Goal: Task Accomplishment & Management: Manage account settings

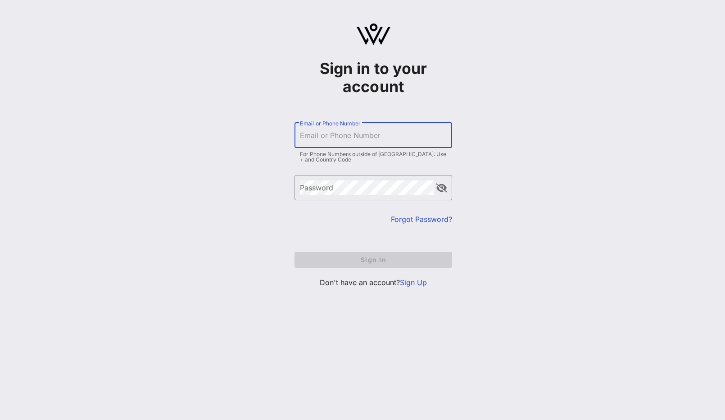
click at [355, 138] on input "Email or Phone Number" at bounding box center [373, 135] width 147 height 14
type input "[EMAIL_ADDRESS][DOMAIN_NAME]"
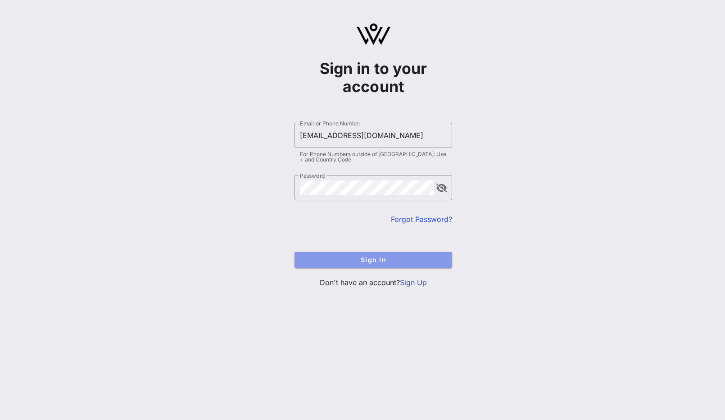
click at [385, 263] on button "Sign In" at bounding box center [374, 259] width 158 height 16
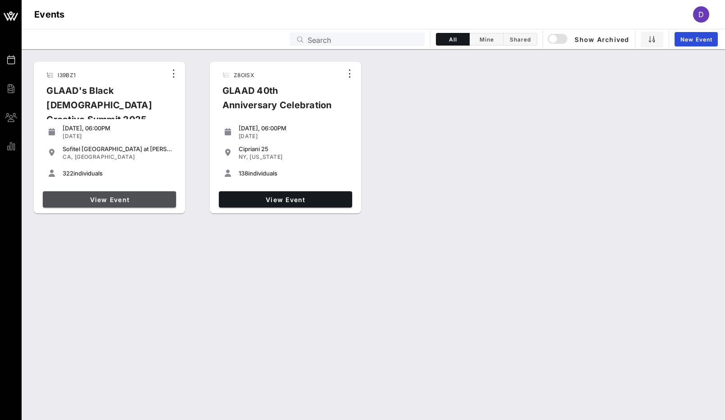
click at [136, 194] on link "View Event" at bounding box center [109, 199] width 133 height 16
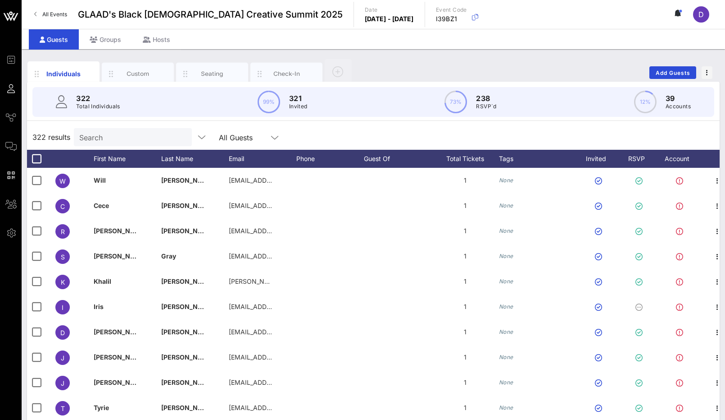
click at [107, 108] on p "Total Individuals" at bounding box center [98, 106] width 44 height 9
click at [103, 145] on div "Search" at bounding box center [131, 137] width 105 height 18
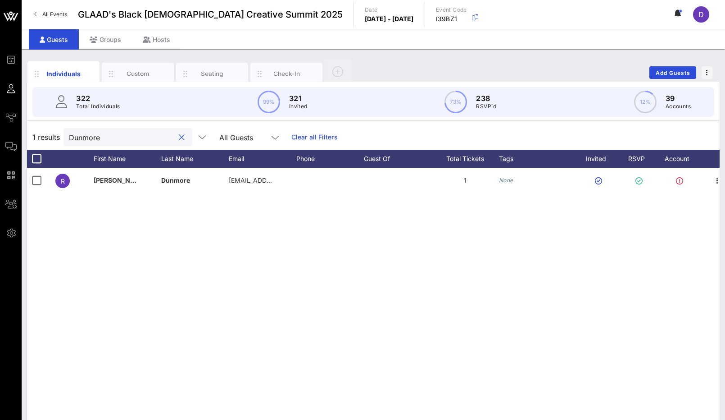
click at [111, 136] on input "Dunmore" at bounding box center [121, 137] width 105 height 12
type input "Hinto"
click at [119, 137] on input "Hinto" at bounding box center [121, 137] width 105 height 12
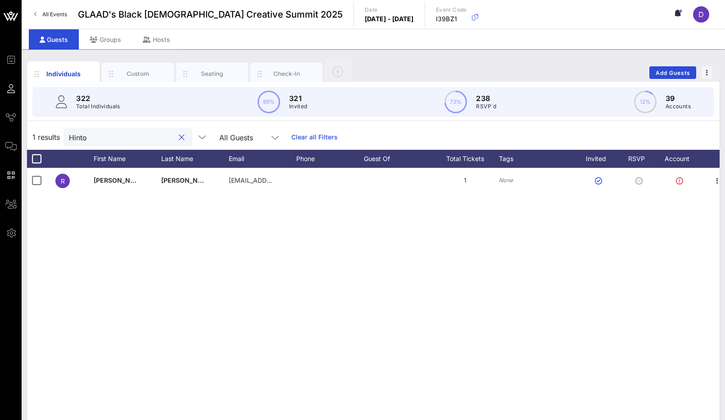
click at [119, 137] on input "Hinto" at bounding box center [121, 137] width 105 height 12
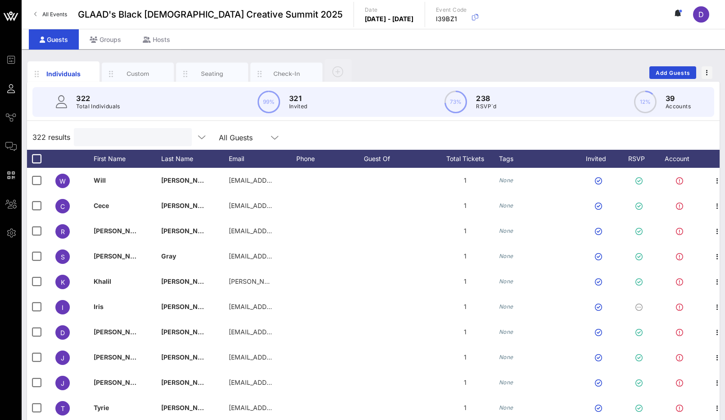
click at [137, 142] on input "text" at bounding box center [131, 137] width 105 height 12
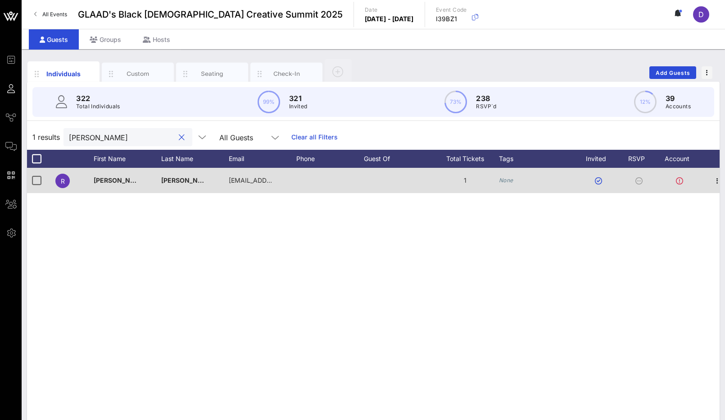
scroll to position [0, 0]
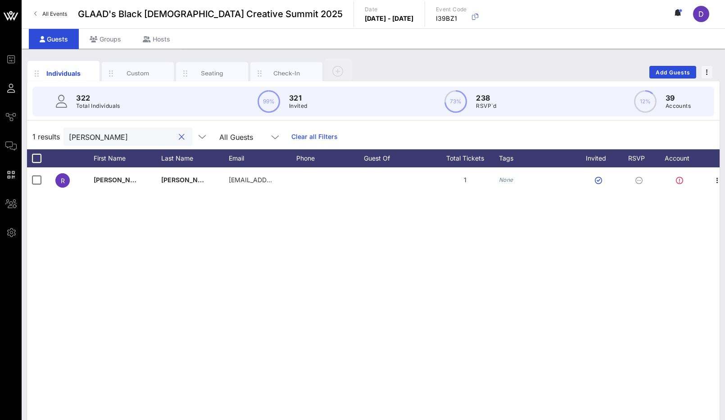
type input "[PERSON_NAME]"
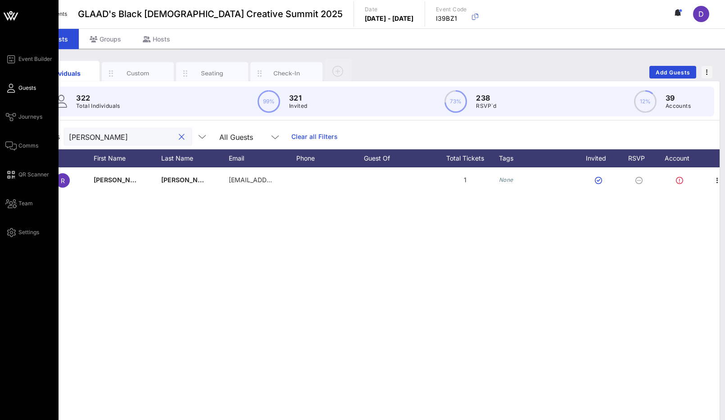
click at [15, 154] on div "Event Builder Guests Journeys Comms QR Scanner Team Settings" at bounding box center [31, 146] width 53 height 184
click at [20, 145] on span "Comms" at bounding box center [28, 145] width 20 height 8
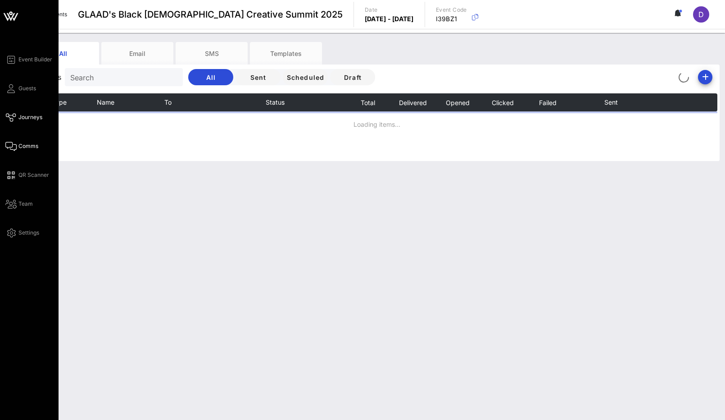
click at [27, 119] on span "Journeys" at bounding box center [30, 117] width 24 height 8
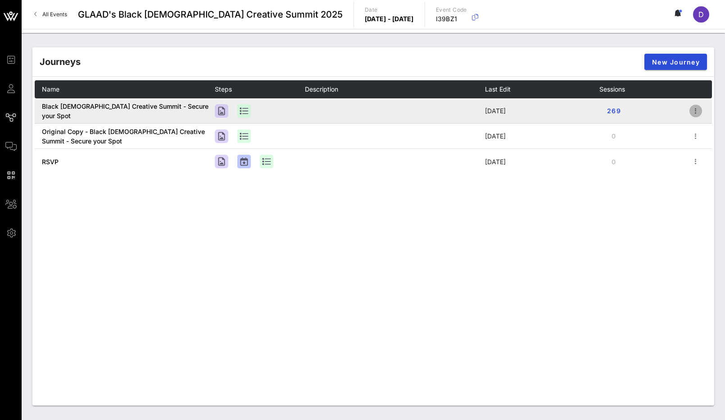
click at [691, 111] on icon "button" at bounding box center [696, 110] width 11 height 11
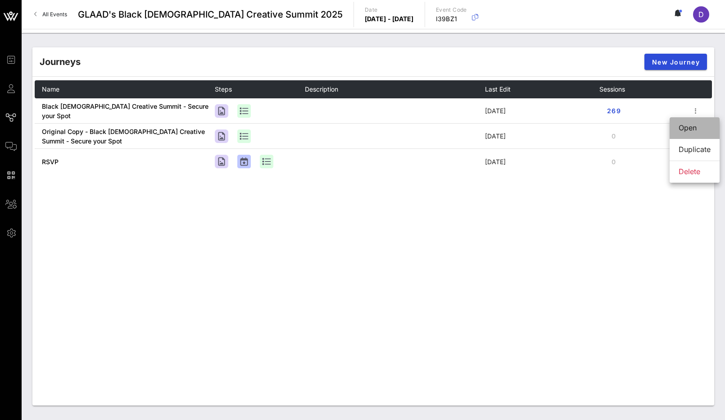
click at [692, 124] on div "Open" at bounding box center [695, 127] width 32 height 9
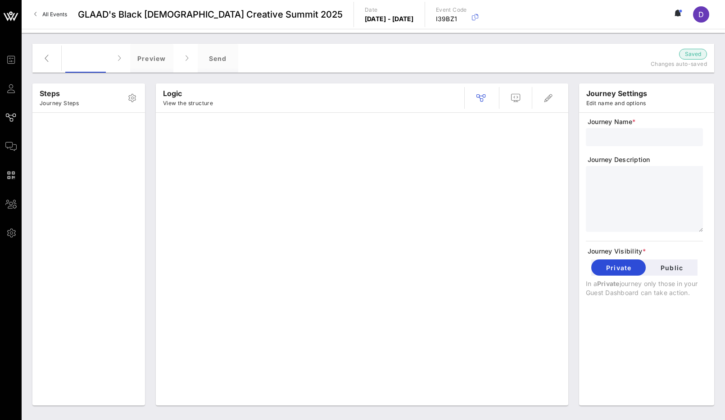
type input "Black [DEMOGRAPHIC_DATA] Creative Summit - Secure your Spot"
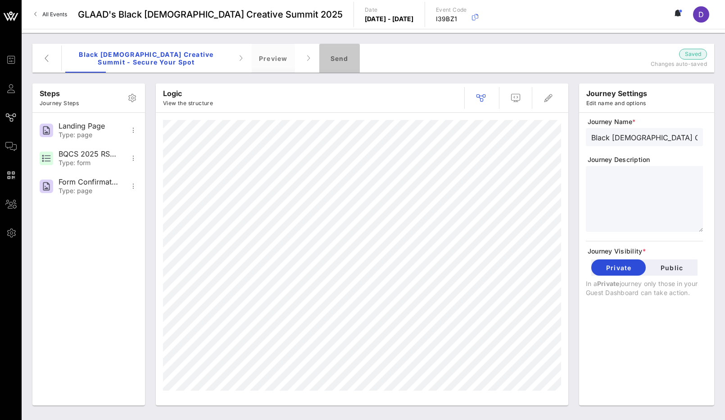
click at [334, 53] on div "Send" at bounding box center [339, 58] width 41 height 29
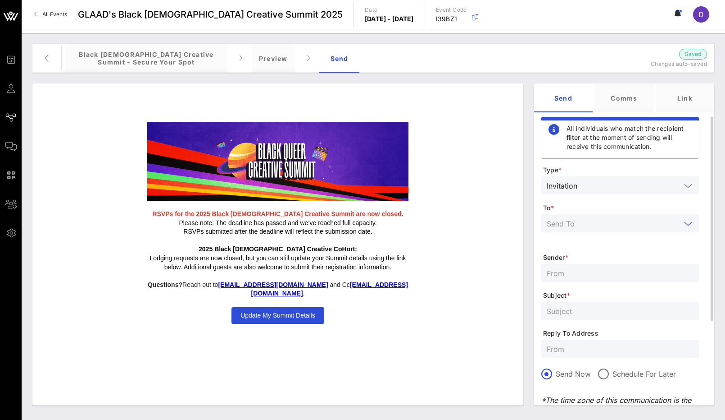
click at [599, 222] on input "text" at bounding box center [614, 223] width 134 height 12
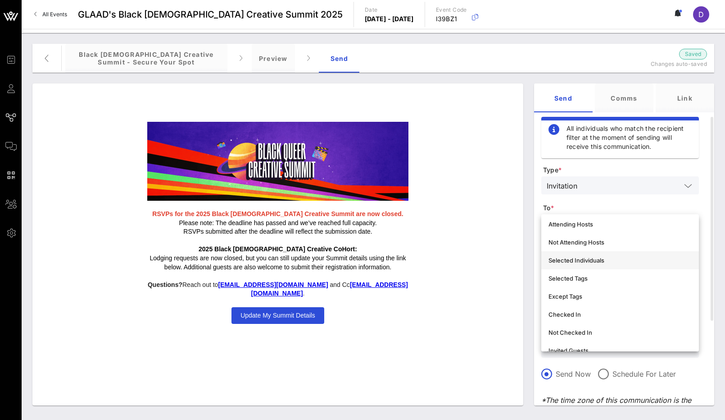
scroll to position [27, 0]
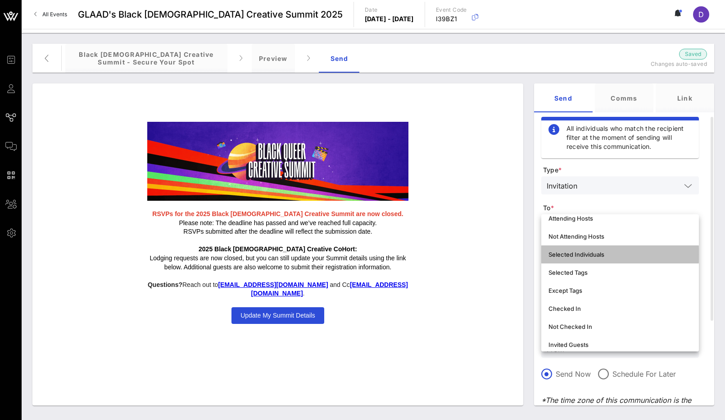
click at [593, 254] on div "Selected Individuals" at bounding box center [620, 254] width 143 height 7
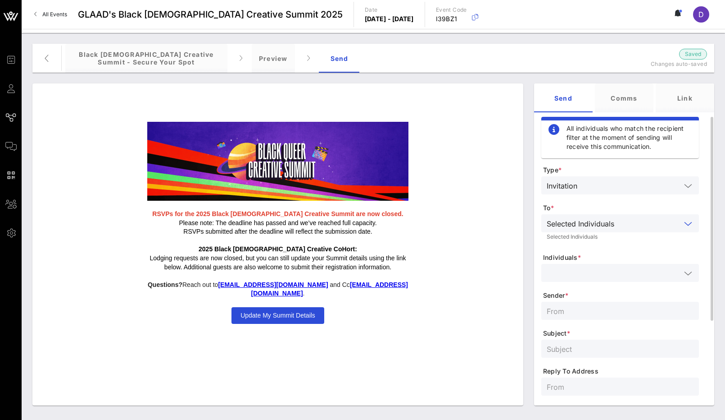
click at [593, 270] on input "text" at bounding box center [614, 273] width 134 height 12
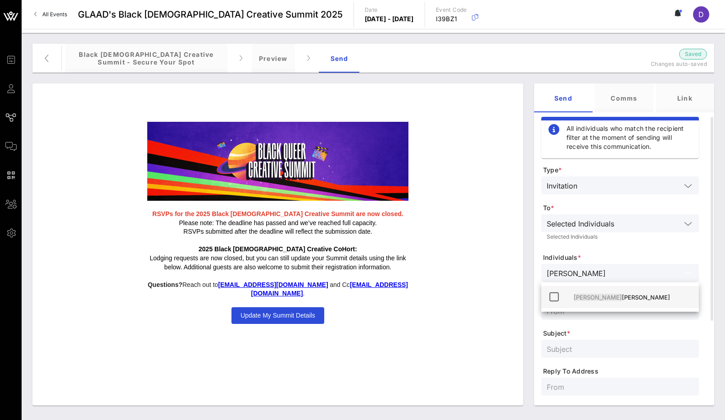
click at [604, 295] on div "[PERSON_NAME]" at bounding box center [633, 296] width 118 height 7
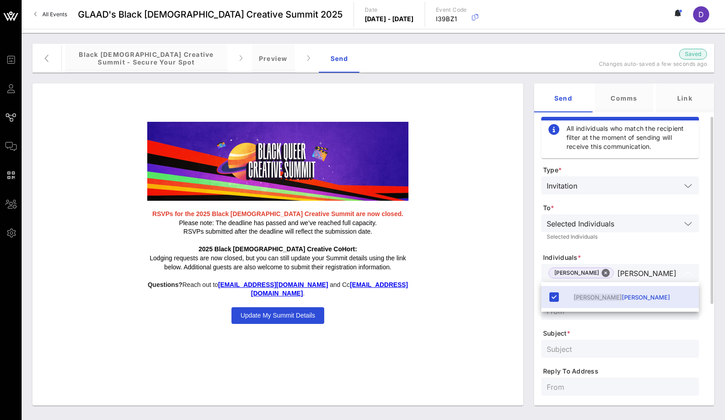
type input "[PERSON_NAME]"
click at [603, 340] on div at bounding box center [620, 348] width 147 height 18
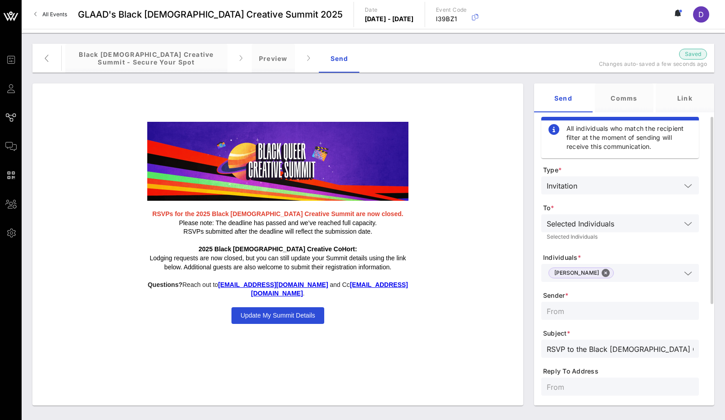
type input "RSVP to the Black [DEMOGRAPHIC_DATA] Creative Summit"
click at [581, 309] on input "text" at bounding box center [620, 311] width 147 height 12
type input "e"
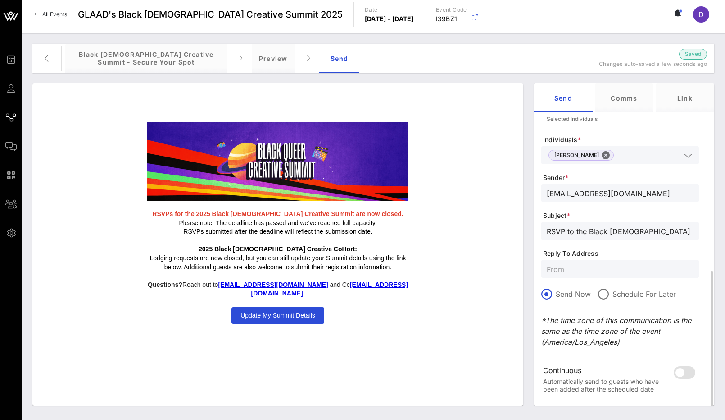
scroll to position [166, 0]
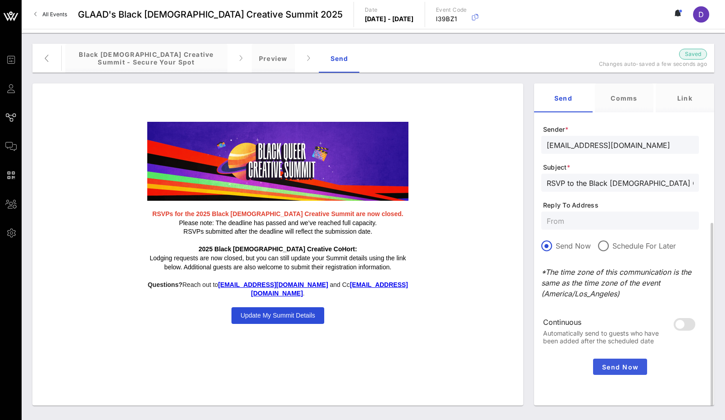
type input "[EMAIL_ADDRESS][DOMAIN_NAME]"
click at [616, 366] on span "Send Now" at bounding box center [620, 367] width 47 height 8
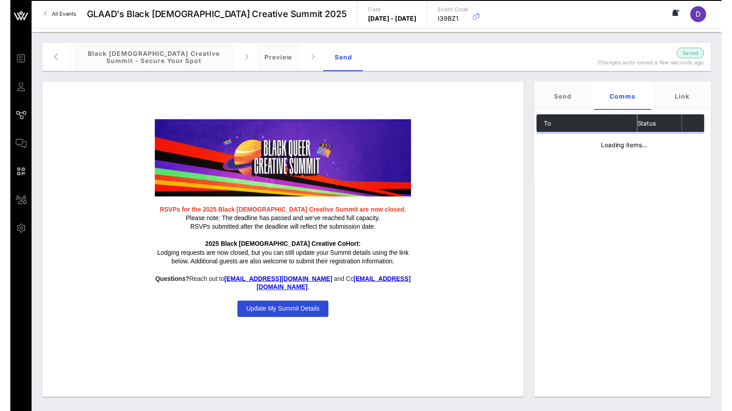
scroll to position [0, 0]
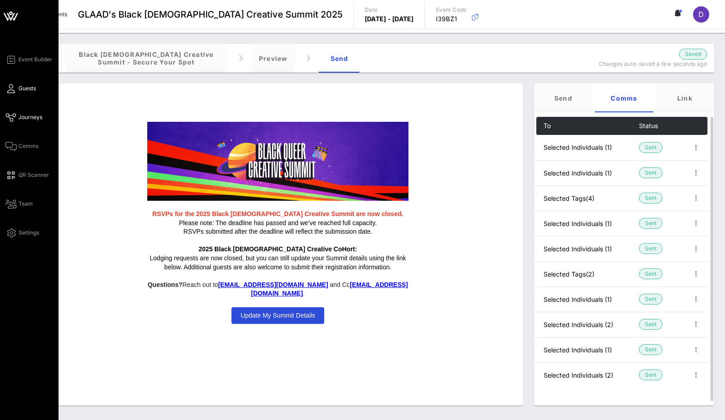
click at [21, 84] on link "Guests" at bounding box center [20, 88] width 31 height 11
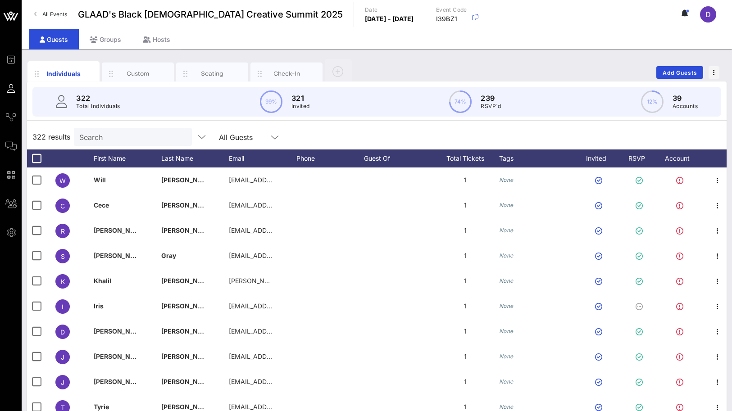
click at [698, 54] on div "Individuals Custom Seating Check-In Add Guests 322 Total Individuals 99% 321 In…" at bounding box center [377, 248] width 711 height 398
click at [713, 76] on button "button" at bounding box center [714, 72] width 11 height 13
click at [706, 88] on div "Export To CSV" at bounding box center [697, 87] width 43 height 7
click at [450, 83] on div "322 Total Individuals 99% 321 Invited 74% 239 RSVP`d 12% 39 Accounts" at bounding box center [377, 102] width 711 height 41
click at [716, 75] on span "button" at bounding box center [714, 72] width 11 height 6
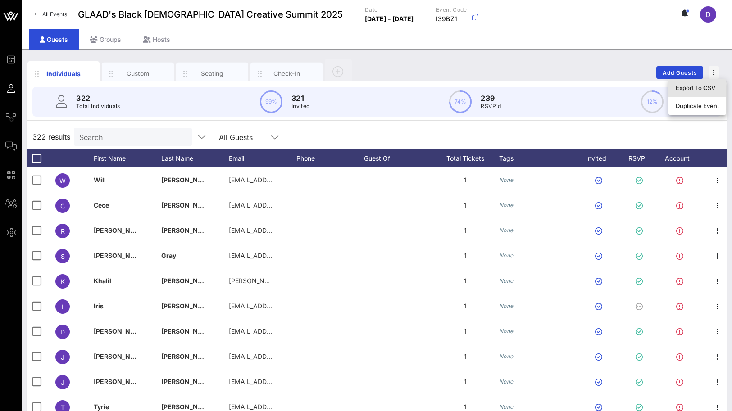
click at [690, 88] on div "Export To CSV" at bounding box center [697, 87] width 43 height 7
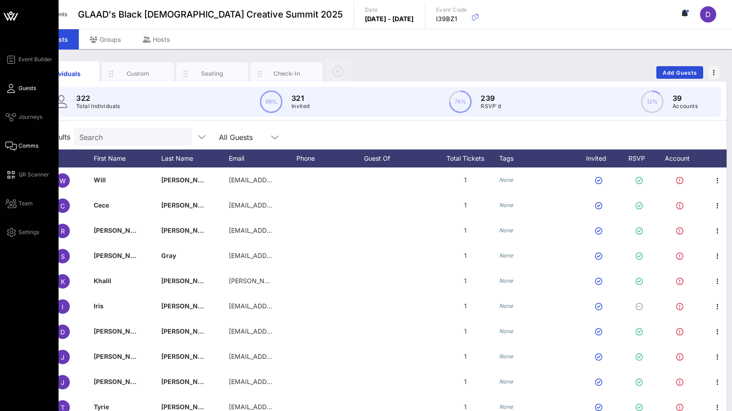
click at [23, 150] on span "Comms" at bounding box center [28, 146] width 20 height 8
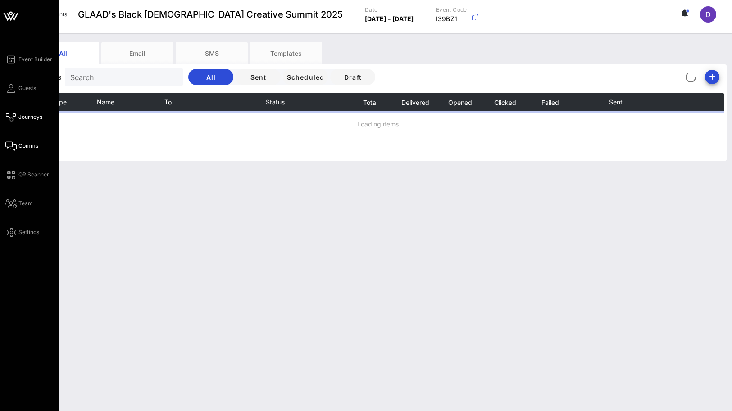
click at [24, 116] on span "Journeys" at bounding box center [30, 117] width 24 height 8
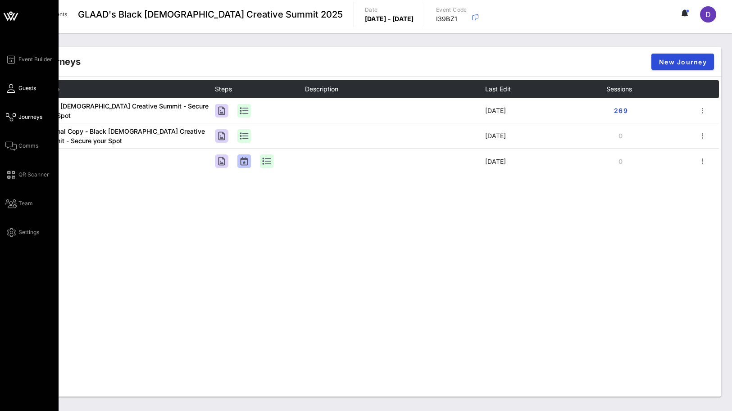
click at [27, 87] on span "Guests" at bounding box center [27, 88] width 18 height 8
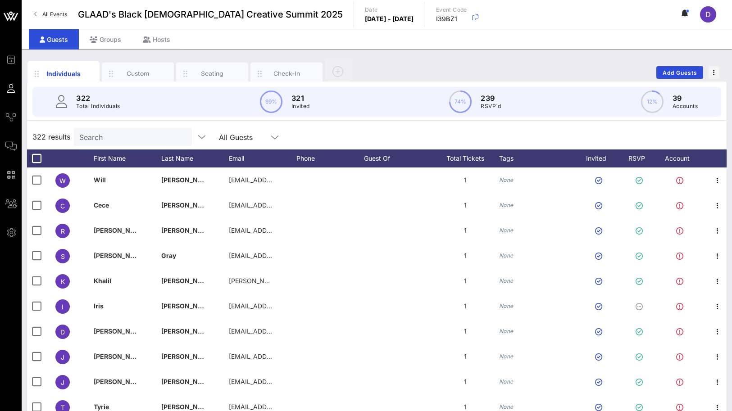
click at [99, 106] on p "Total Individuals" at bounding box center [98, 106] width 44 height 9
click at [101, 133] on input "Search" at bounding box center [131, 137] width 105 height 12
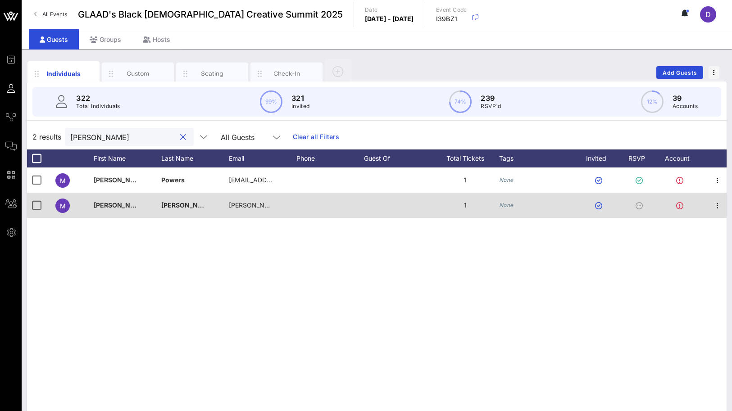
scroll to position [0, 2]
type input "[PERSON_NAME]"
click at [506, 205] on icon "None" at bounding box center [504, 205] width 14 height 7
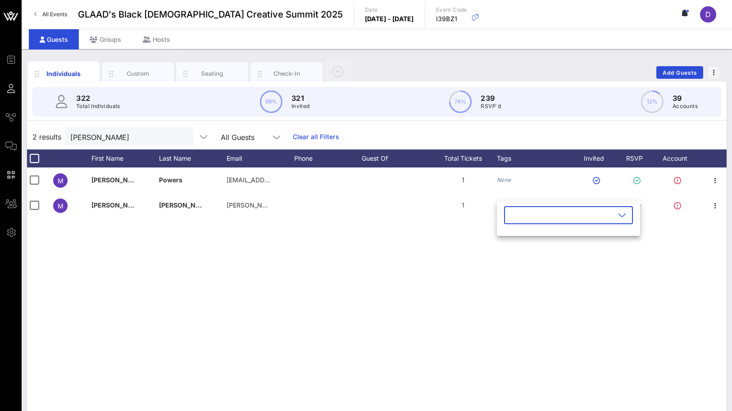
click at [534, 215] on input "text" at bounding box center [562, 215] width 105 height 14
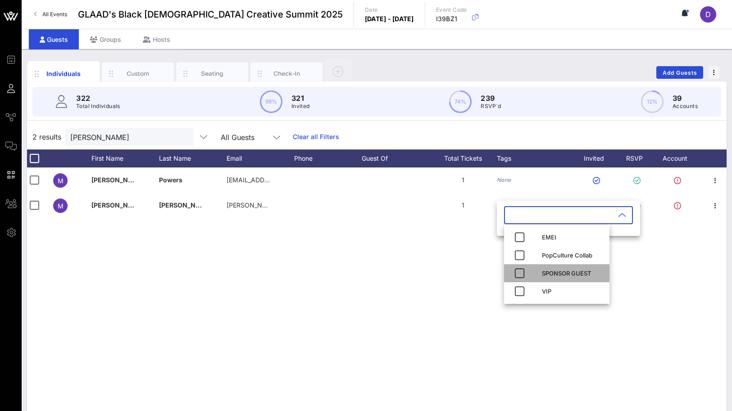
click at [552, 271] on div "SPONSOR GUEST" at bounding box center [572, 273] width 60 height 7
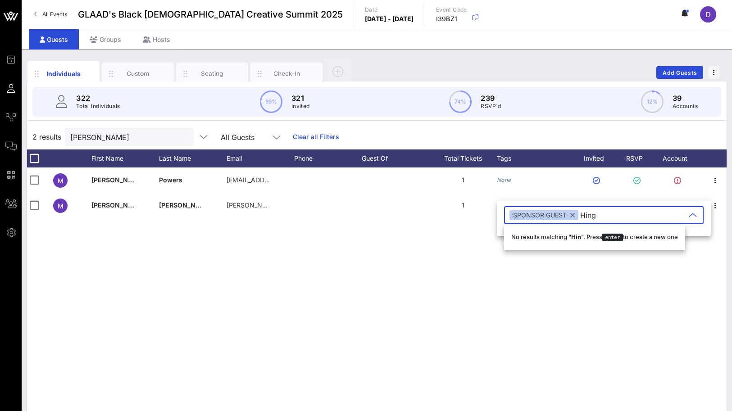
type input "Hinge"
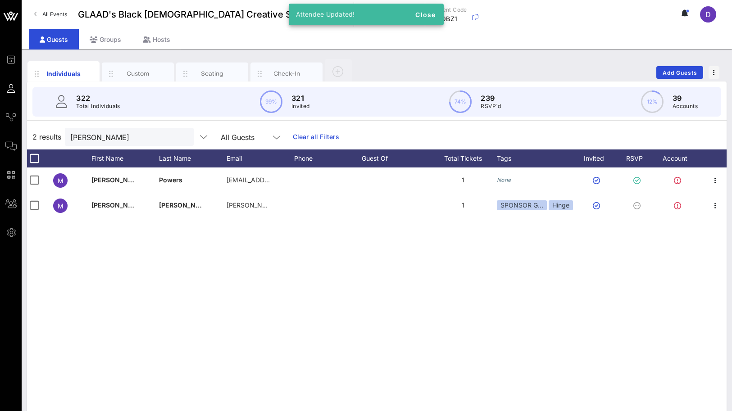
click at [557, 255] on div "M [PERSON_NAME] [EMAIL_ADDRESS][DOMAIN_NAME] 1 None M Malik Mcintyre [EMAIL_ADD…" at bounding box center [377, 303] width 700 height 270
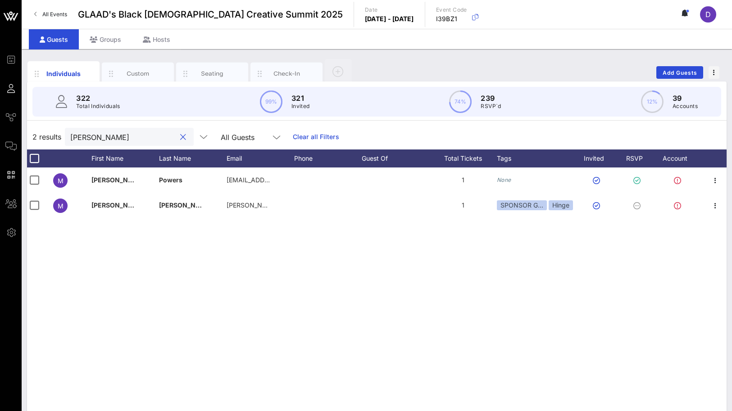
click at [113, 136] on input "[PERSON_NAME]" at bounding box center [122, 137] width 105 height 12
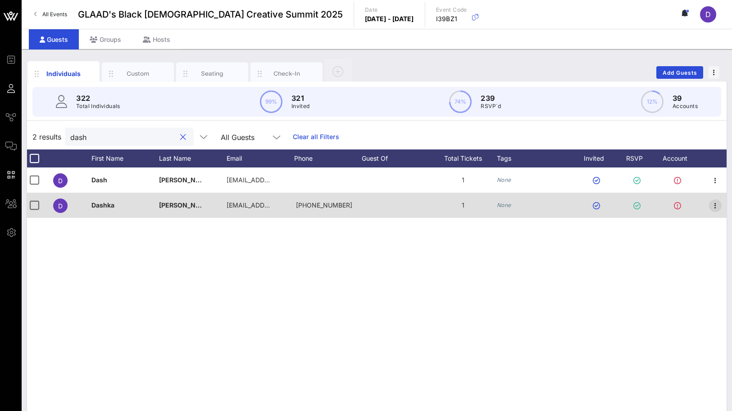
type input "dash"
click at [715, 206] on icon "button" at bounding box center [715, 206] width 11 height 11
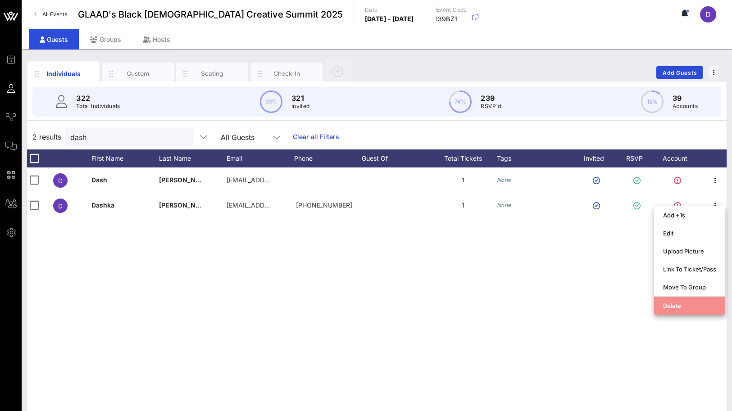
click at [688, 301] on div "Delete" at bounding box center [689, 306] width 53 height 14
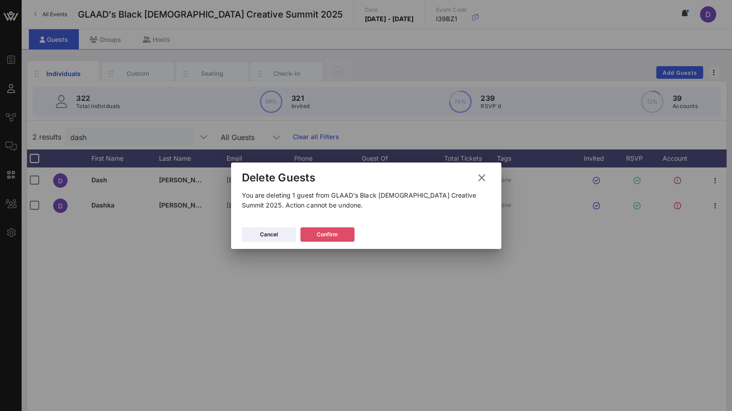
click at [333, 235] on div "Confirm" at bounding box center [327, 234] width 21 height 9
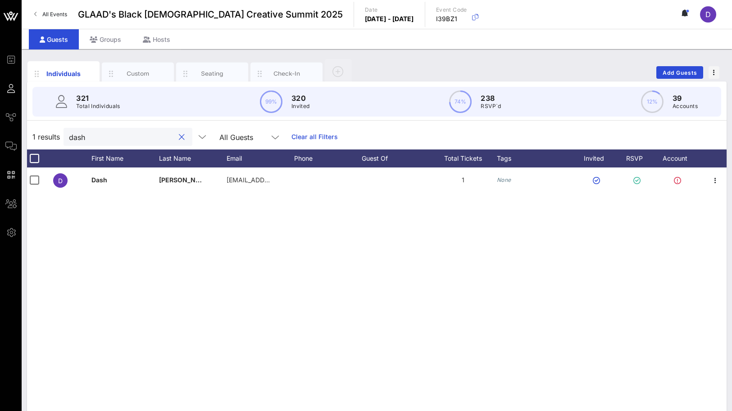
click at [129, 134] on input "dash" at bounding box center [121, 137] width 105 height 12
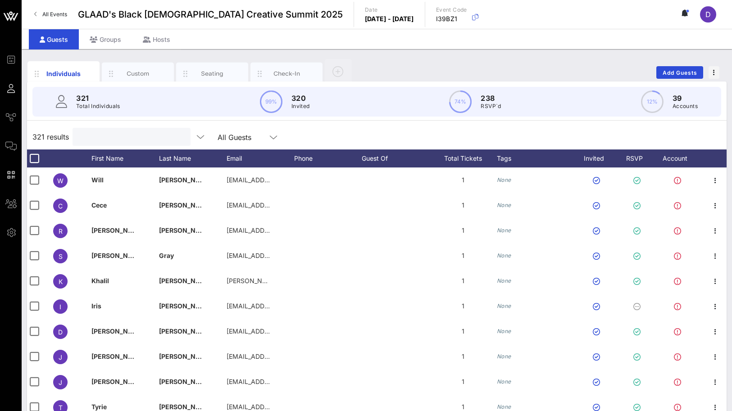
click at [139, 142] on input "text" at bounding box center [130, 137] width 105 height 12
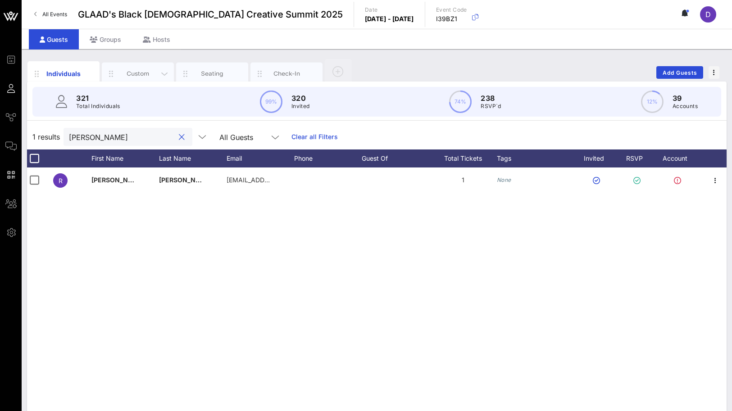
click at [146, 80] on div "Custom" at bounding box center [138, 74] width 72 height 23
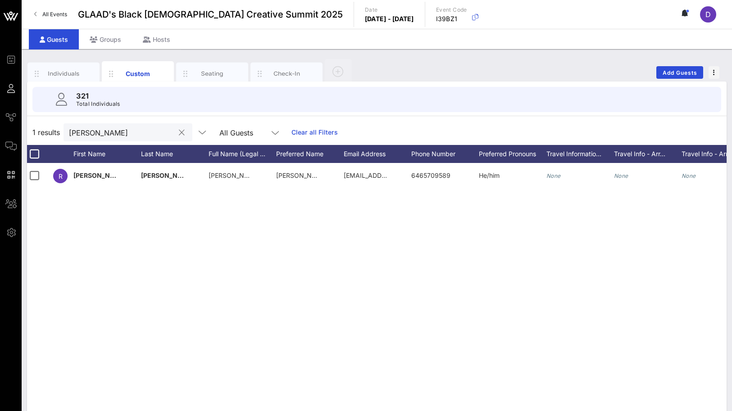
click at [119, 134] on input "[PERSON_NAME]" at bounding box center [121, 133] width 105 height 12
paste input "[EMAIL_ADDRESS][DOMAIN_NAME]"
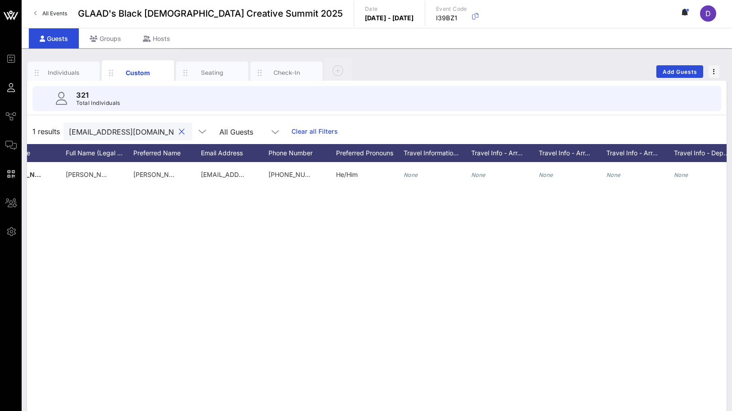
scroll to position [0, 363]
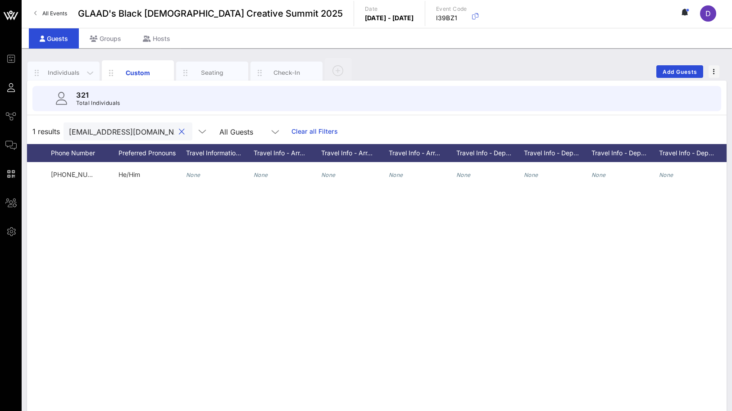
type input "[EMAIL_ADDRESS][DOMAIN_NAME]"
click at [72, 68] on div "Individuals" at bounding box center [63, 73] width 72 height 23
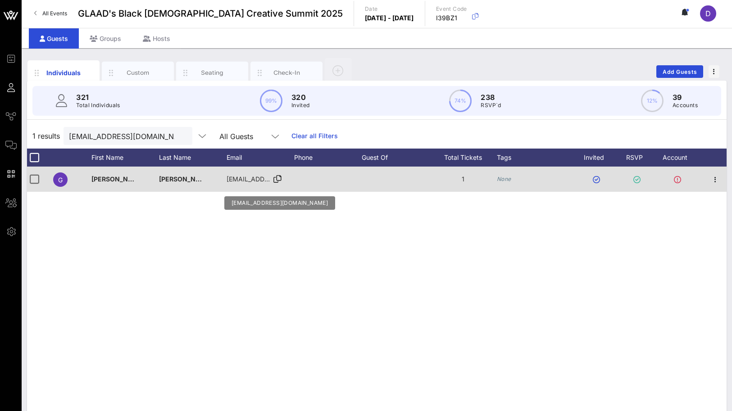
scroll to position [0, 0]
click at [719, 182] on icon "button" at bounding box center [717, 179] width 11 height 11
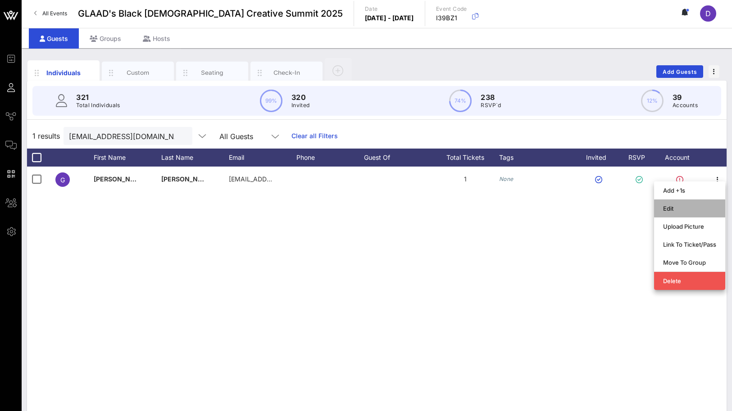
click at [702, 207] on div "Edit" at bounding box center [689, 208] width 53 height 7
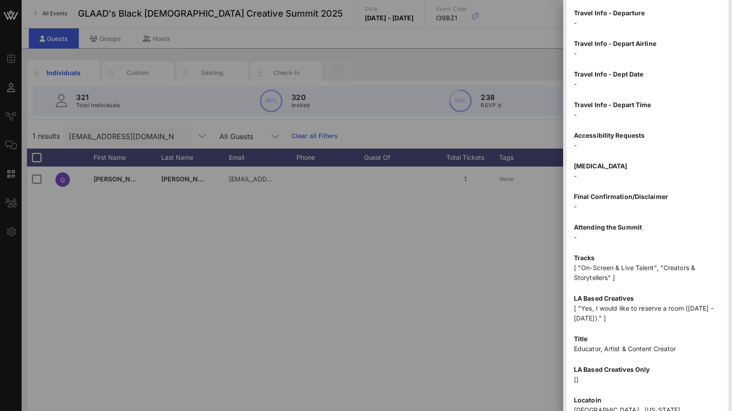
scroll to position [698, 0]
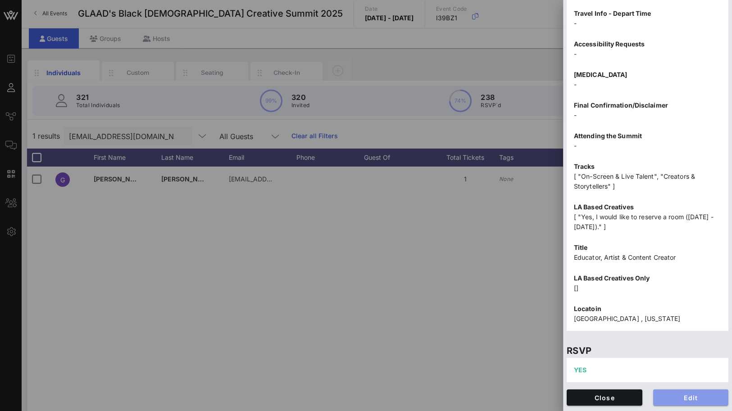
click at [680, 402] on button "Edit" at bounding box center [691, 398] width 76 height 16
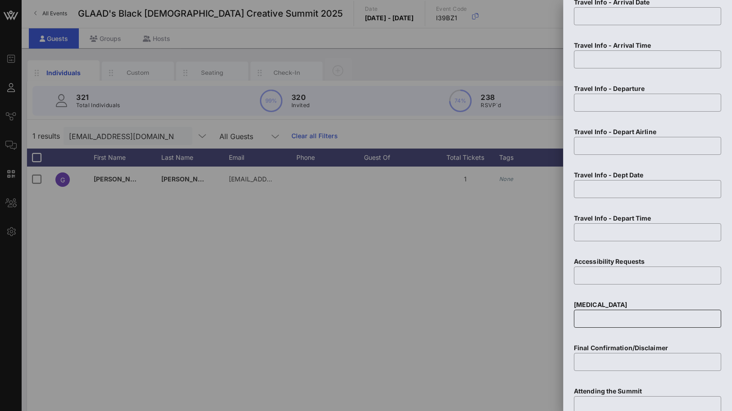
scroll to position [1052, 0]
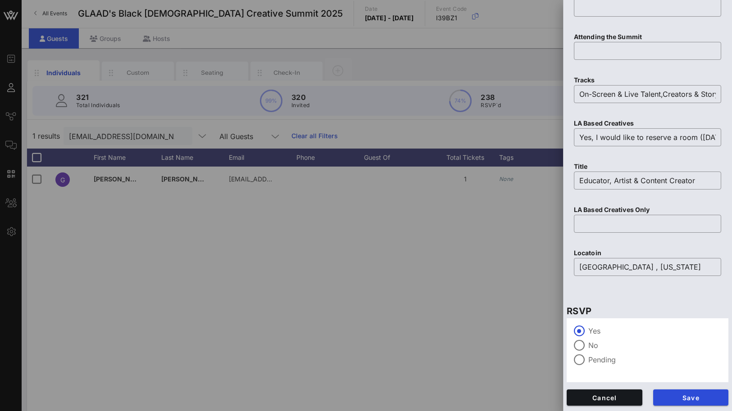
click at [600, 356] on label "Pending" at bounding box center [654, 360] width 133 height 9
click at [683, 393] on button "Save" at bounding box center [691, 398] width 76 height 16
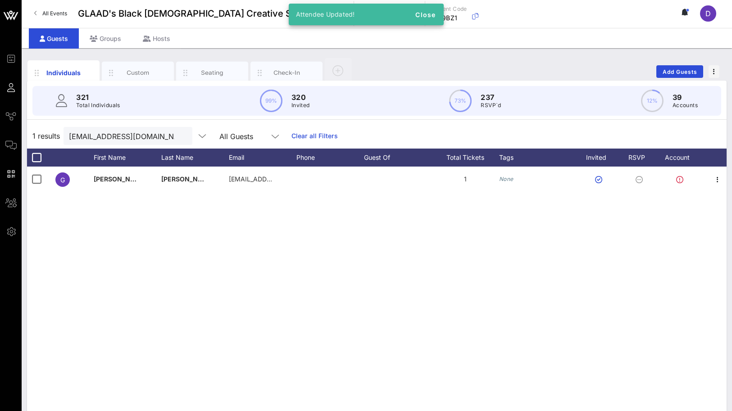
scroll to position [0, 0]
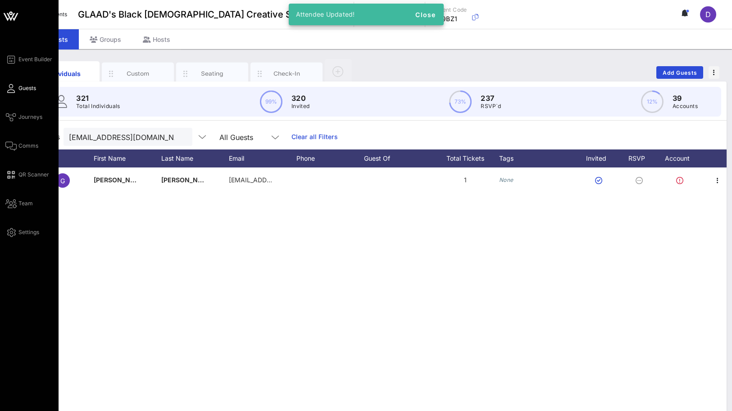
click at [18, 87] on link "Guests" at bounding box center [20, 88] width 31 height 11
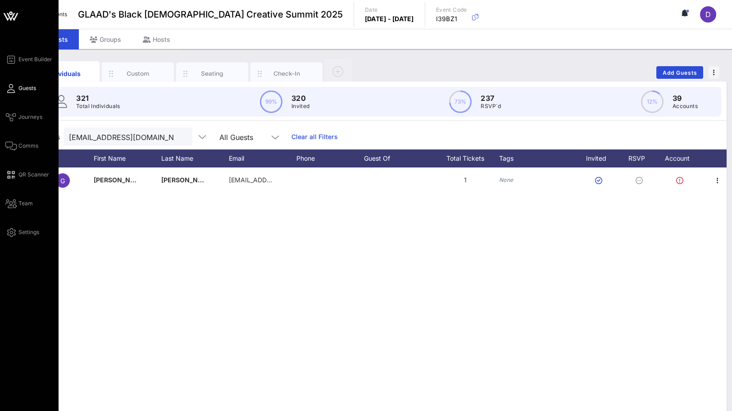
click at [24, 91] on span "Guests" at bounding box center [27, 88] width 18 height 8
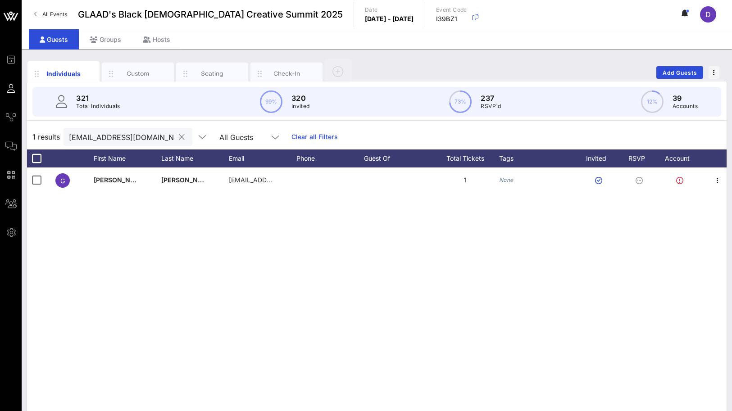
click at [179, 137] on button "clear icon" at bounding box center [182, 137] width 6 height 9
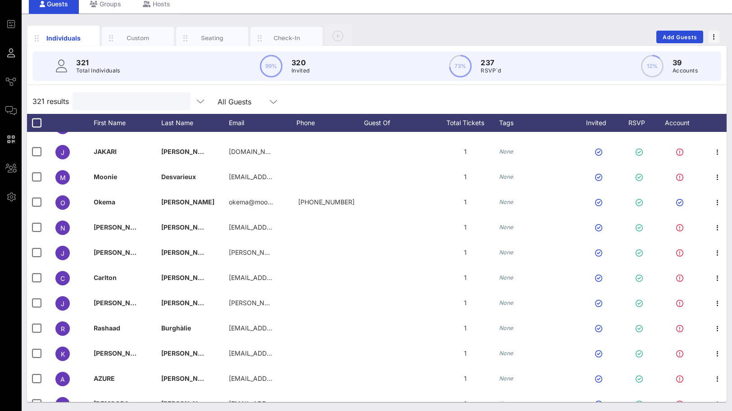
click at [139, 105] on input "text" at bounding box center [130, 102] width 105 height 12
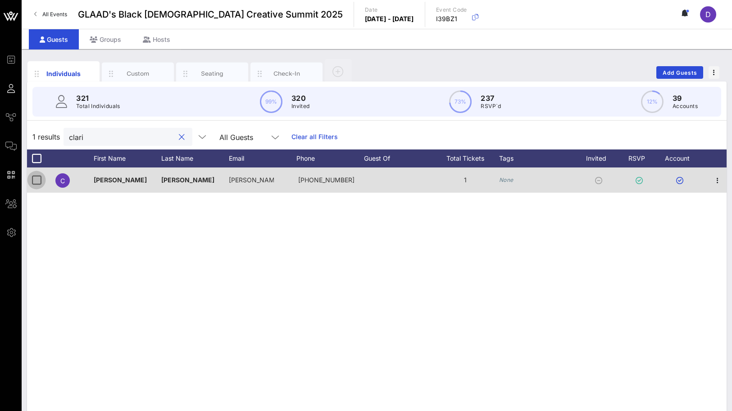
type input "clari"
click at [37, 178] on div at bounding box center [36, 180] width 15 height 15
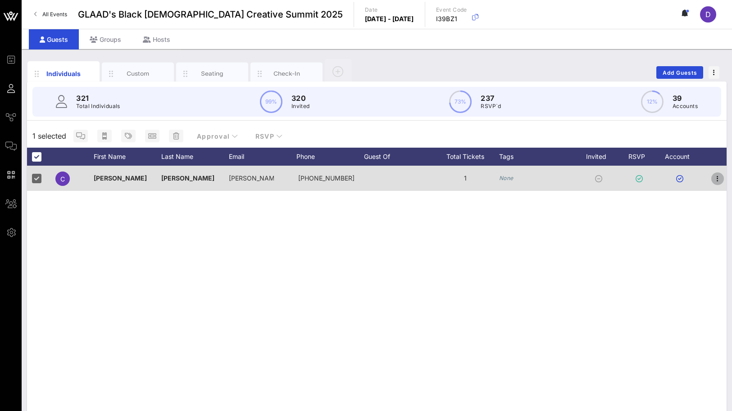
click at [719, 181] on icon "button" at bounding box center [717, 178] width 11 height 11
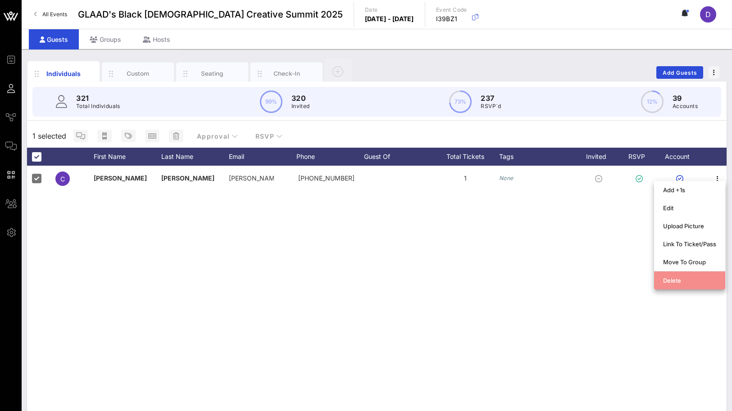
click at [693, 284] on div "Delete" at bounding box center [689, 281] width 53 height 14
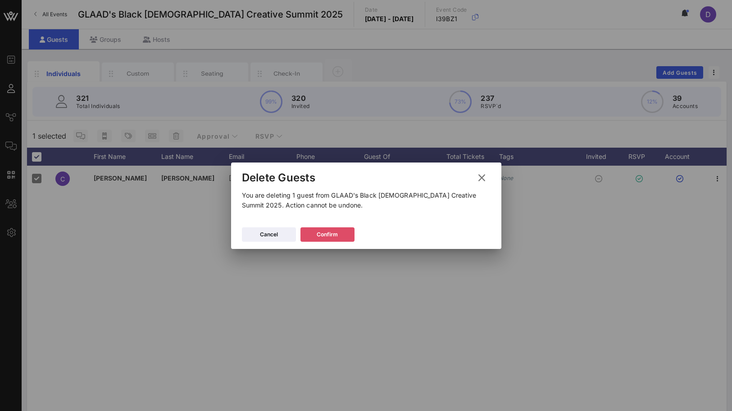
click at [333, 236] on div "Confirm" at bounding box center [327, 234] width 21 height 9
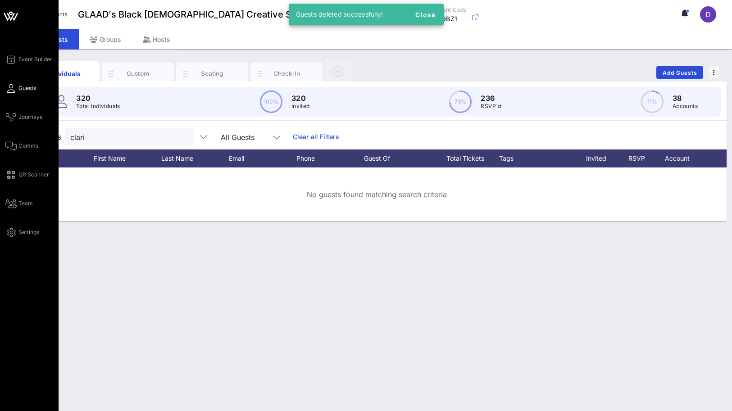
click at [24, 91] on span "Guests" at bounding box center [27, 88] width 18 height 8
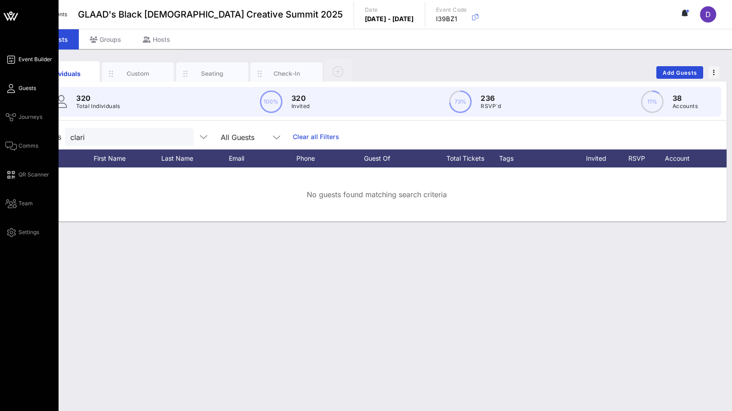
click at [15, 60] on icon at bounding box center [10, 59] width 11 height 1
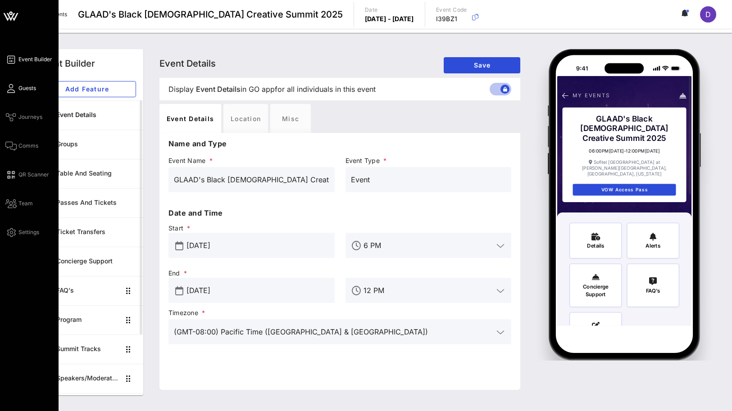
click at [25, 87] on span "Guests" at bounding box center [27, 88] width 18 height 8
